Goal: Information Seeking & Learning: Understand process/instructions

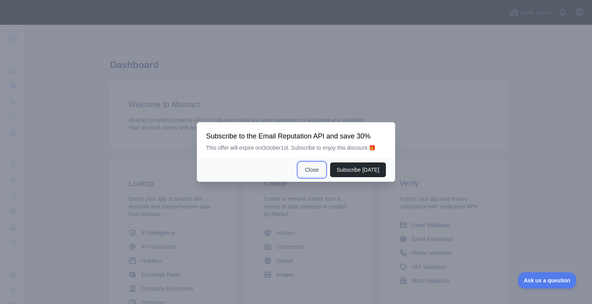
click at [314, 171] on button "Close" at bounding box center [311, 170] width 27 height 15
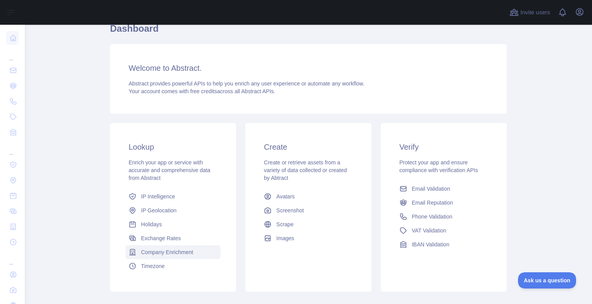
scroll to position [81, 0]
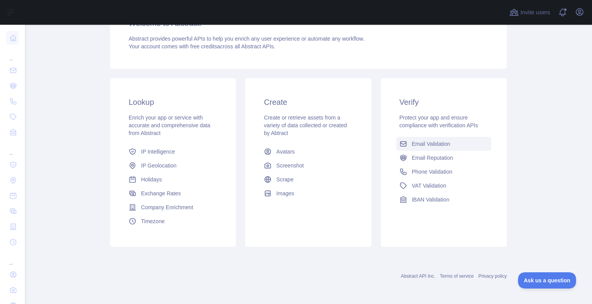
click at [420, 148] on span "Email Validation" at bounding box center [431, 144] width 38 height 8
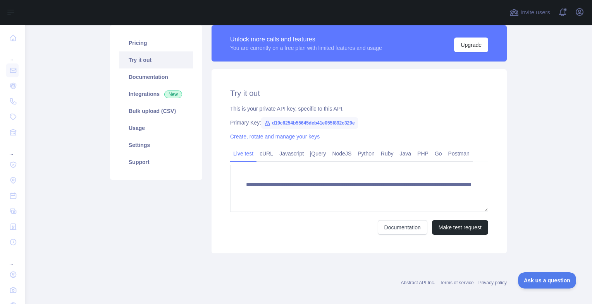
scroll to position [93, 0]
click at [264, 156] on link "cURL" at bounding box center [266, 153] width 20 height 12
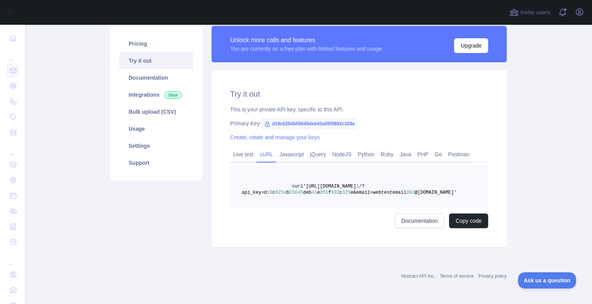
scroll to position [92, 0]
click at [291, 158] on link "Javascript" at bounding box center [291, 154] width 31 height 12
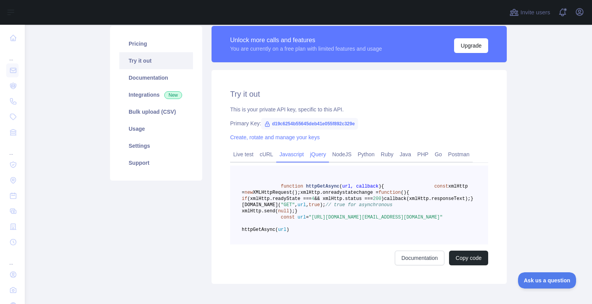
click at [314, 153] on link "jQuery" at bounding box center [318, 154] width 22 height 12
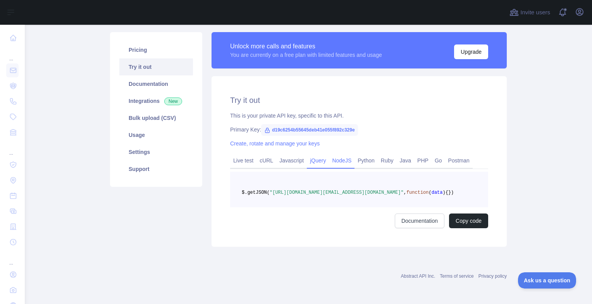
click at [339, 154] on link "NodeJS" at bounding box center [342, 160] width 26 height 12
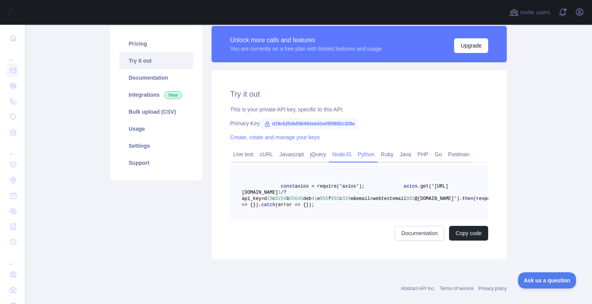
click at [368, 153] on link "Python" at bounding box center [365, 154] width 23 height 12
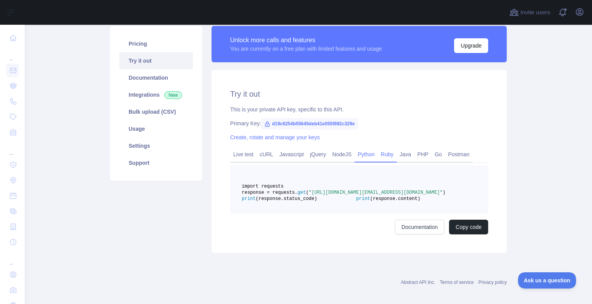
click at [386, 152] on link "Ruby" at bounding box center [386, 154] width 19 height 12
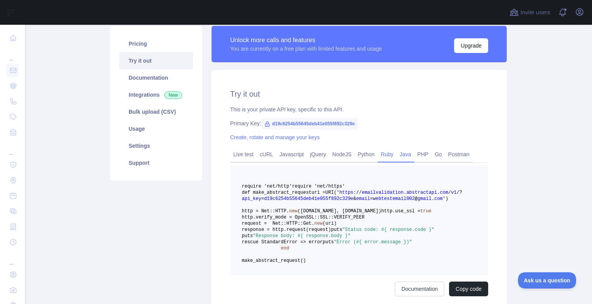
click at [407, 156] on link "Java" at bounding box center [405, 154] width 18 height 12
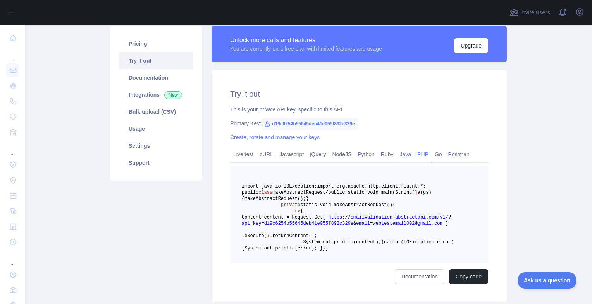
click at [423, 154] on link "PHP" at bounding box center [422, 154] width 17 height 12
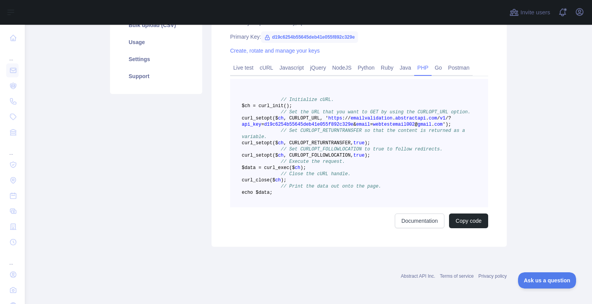
scroll to position [185, 0]
click at [441, 63] on link "Go" at bounding box center [438, 68] width 14 height 12
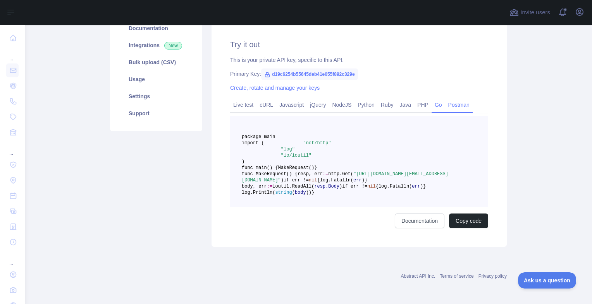
click at [464, 99] on link "Postman" at bounding box center [458, 105] width 27 height 12
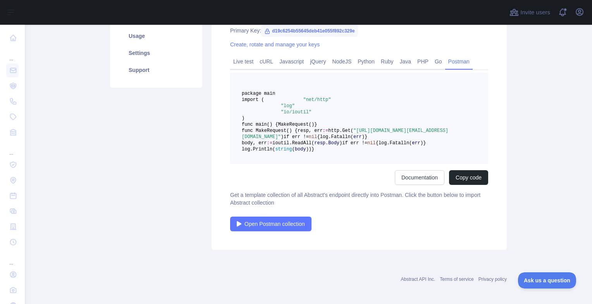
scroll to position [72, 0]
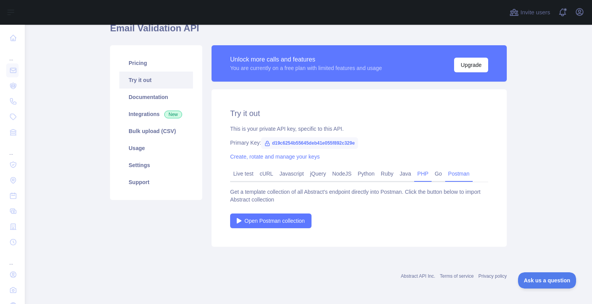
click at [425, 172] on link "PHP" at bounding box center [422, 174] width 17 height 12
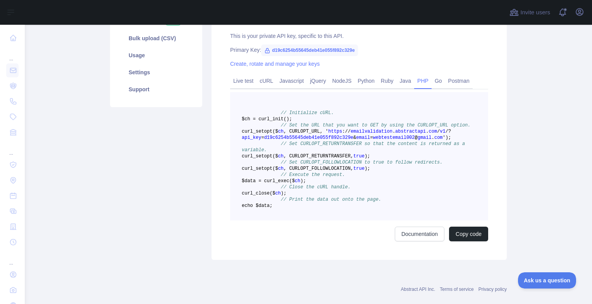
scroll to position [212, 0]
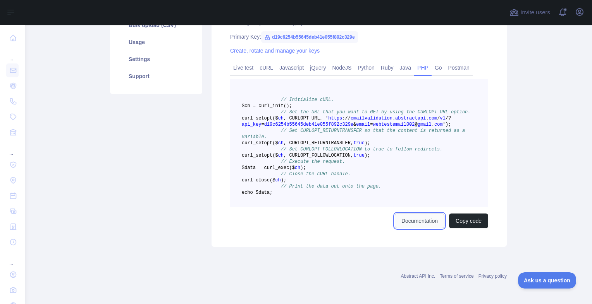
click at [426, 228] on link "Documentation" at bounding box center [420, 221] width 50 height 15
click at [467, 228] on button "Copy code" at bounding box center [468, 221] width 39 height 15
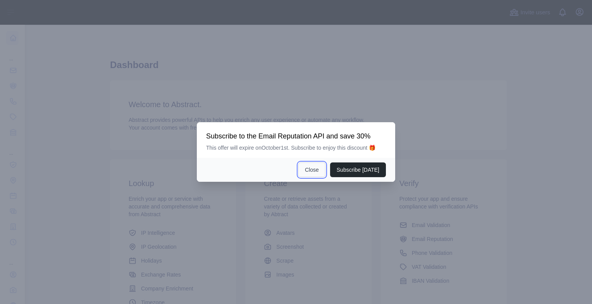
click at [313, 169] on button "Close" at bounding box center [311, 170] width 27 height 15
